Goal: Task Accomplishment & Management: Manage account settings

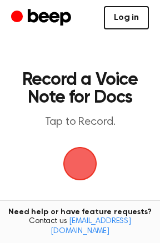
click at [119, 25] on link "Log in" at bounding box center [126, 17] width 45 height 23
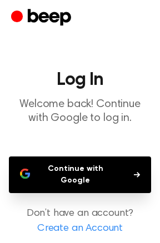
click at [60, 146] on main "Log In Welcome back! Continue with Google to log in. Continue with Google Don’t…" at bounding box center [80, 144] width 160 height 288
click at [64, 159] on button "Continue with Google" at bounding box center [80, 174] width 142 height 37
click at [65, 168] on button "Continue with Google" at bounding box center [80, 174] width 142 height 37
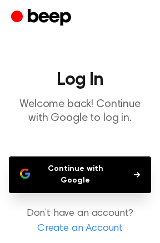
click at [65, 166] on button "Continue with Google" at bounding box center [80, 174] width 142 height 37
